Goal: Transaction & Acquisition: Subscribe to service/newsletter

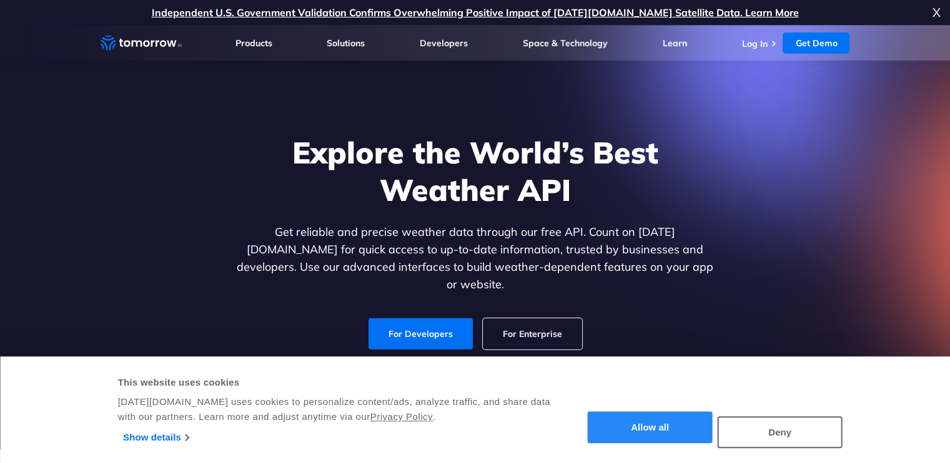
click at [653, 429] on button "Allow all" at bounding box center [650, 428] width 125 height 32
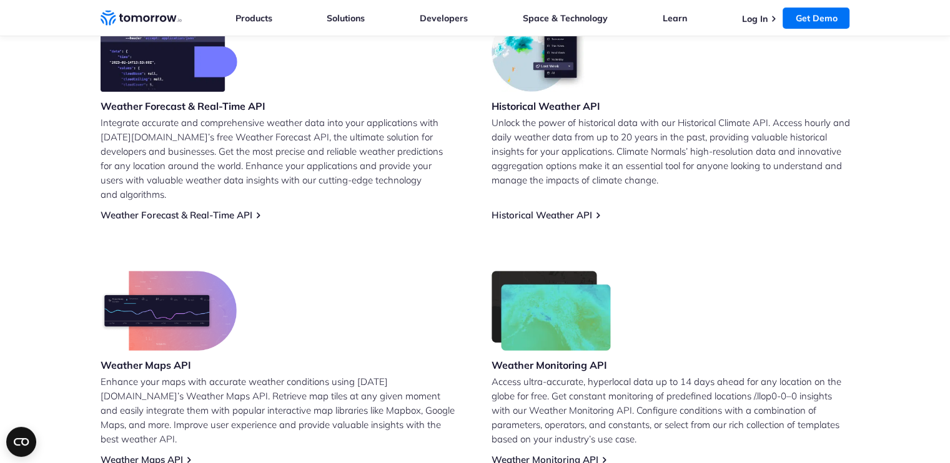
scroll to position [625, 0]
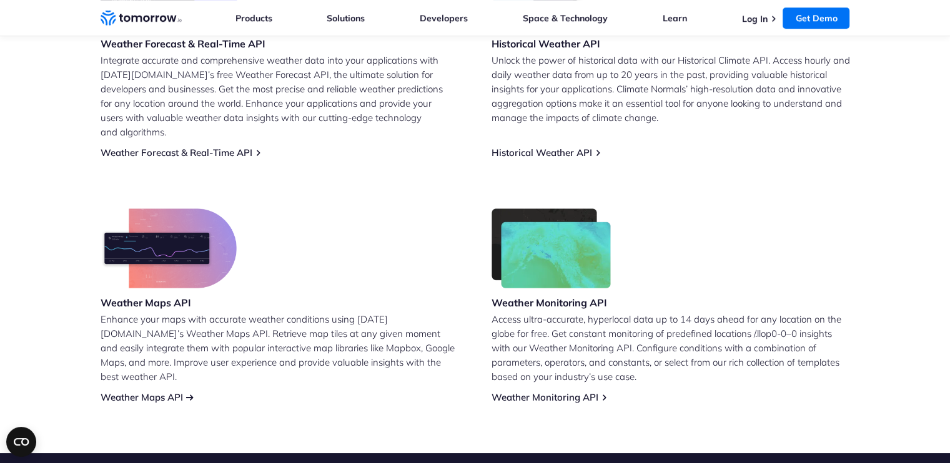
click at [170, 392] on link "Weather Maps API" at bounding box center [142, 398] width 82 height 12
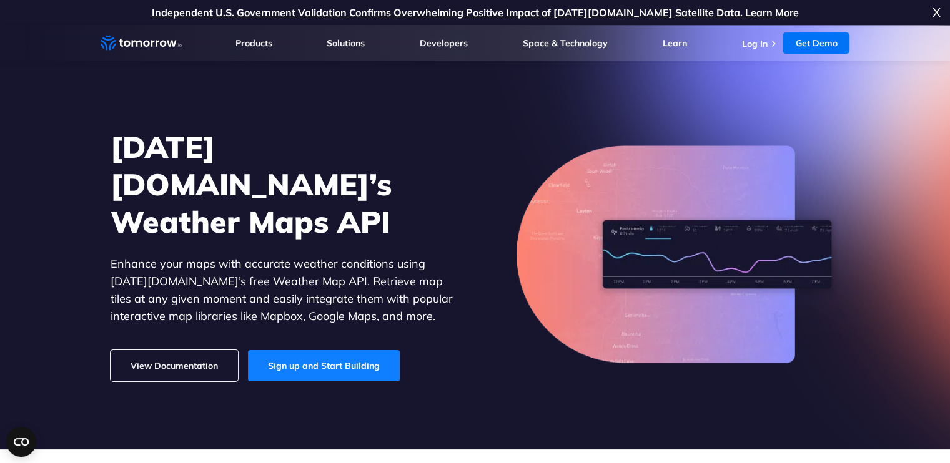
click at [292, 352] on link "Sign up and Start Building" at bounding box center [324, 365] width 152 height 31
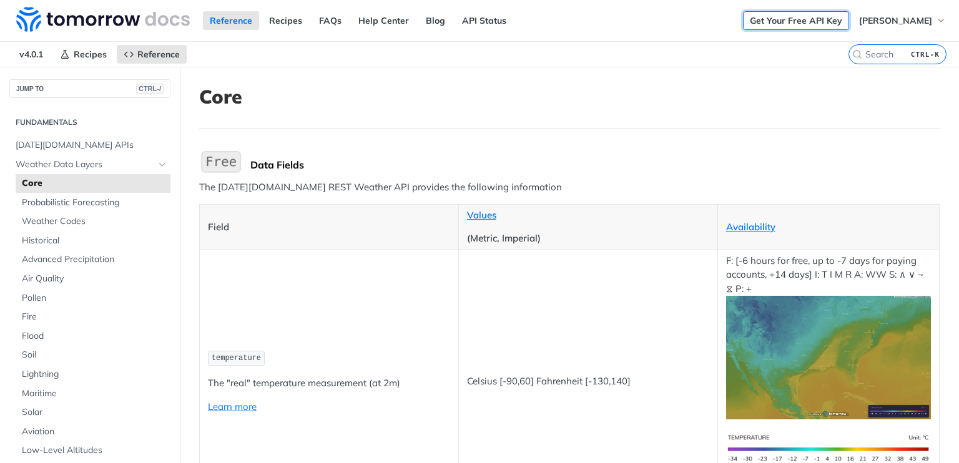
click at [786, 22] on link "Get Your Free API Key" at bounding box center [796, 20] width 106 height 19
